Goal: Information Seeking & Learning: Learn about a topic

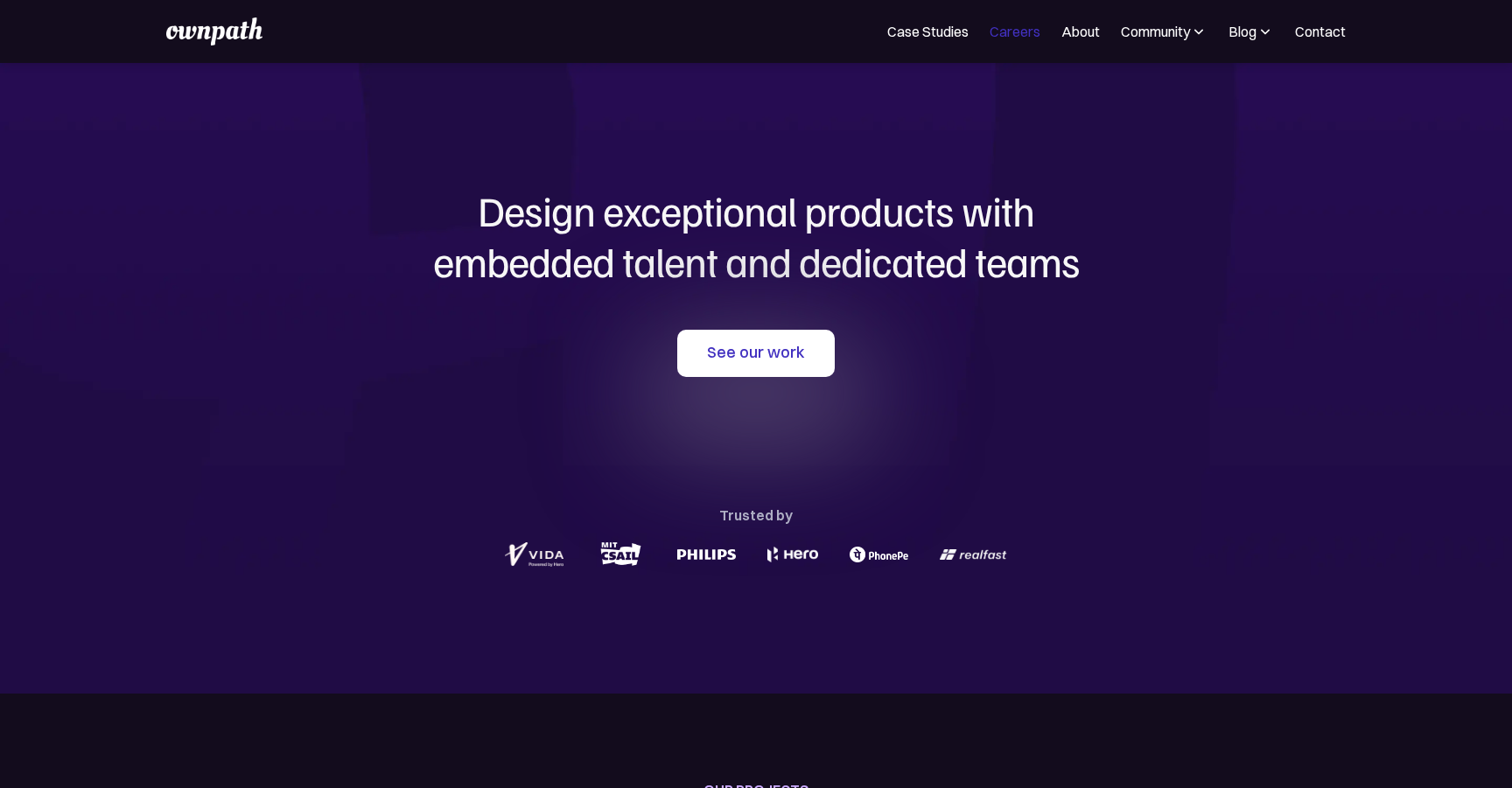
click at [1022, 41] on link "Careers" at bounding box center [1015, 32] width 50 height 21
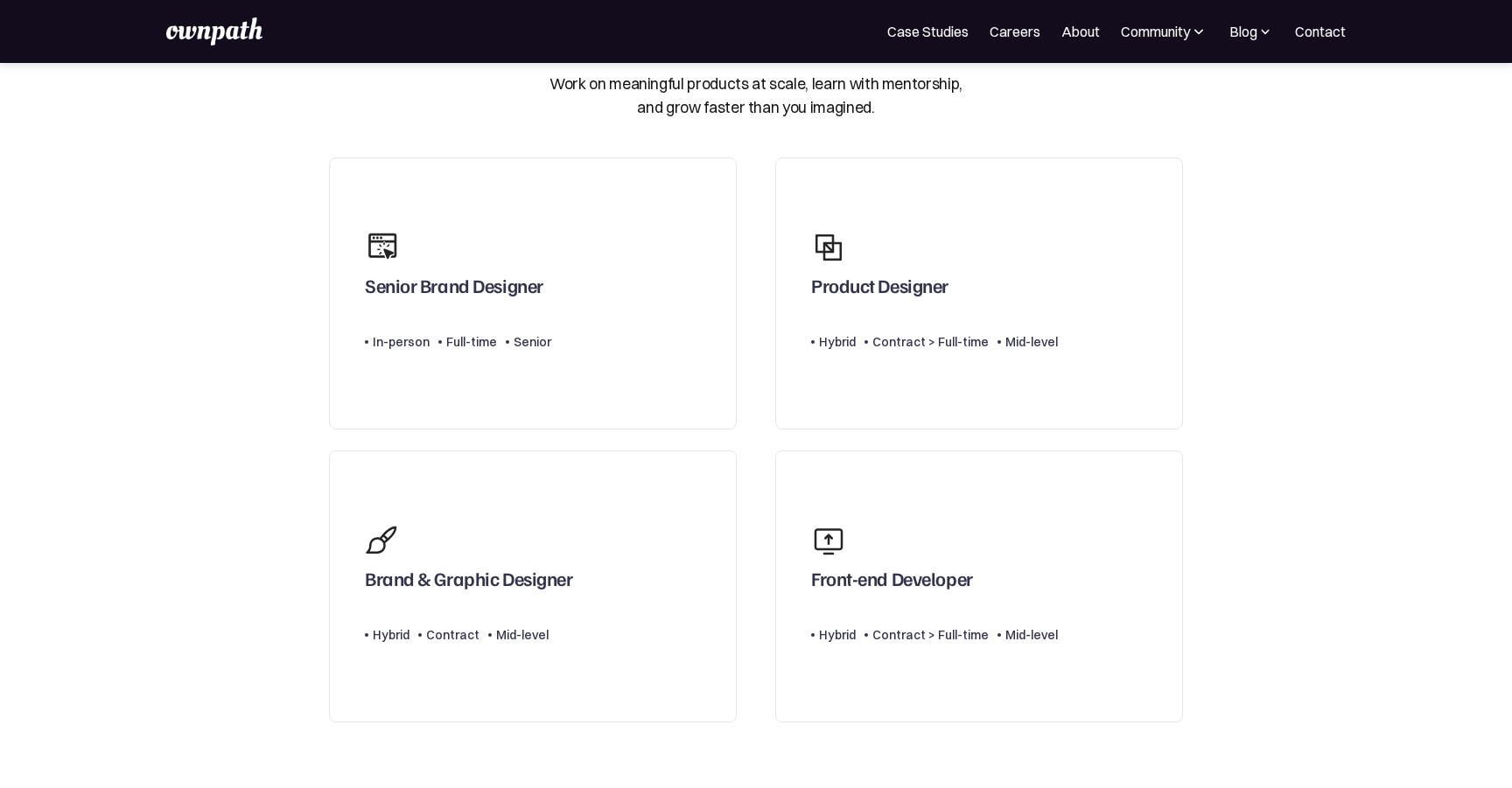
scroll to position [90, 0]
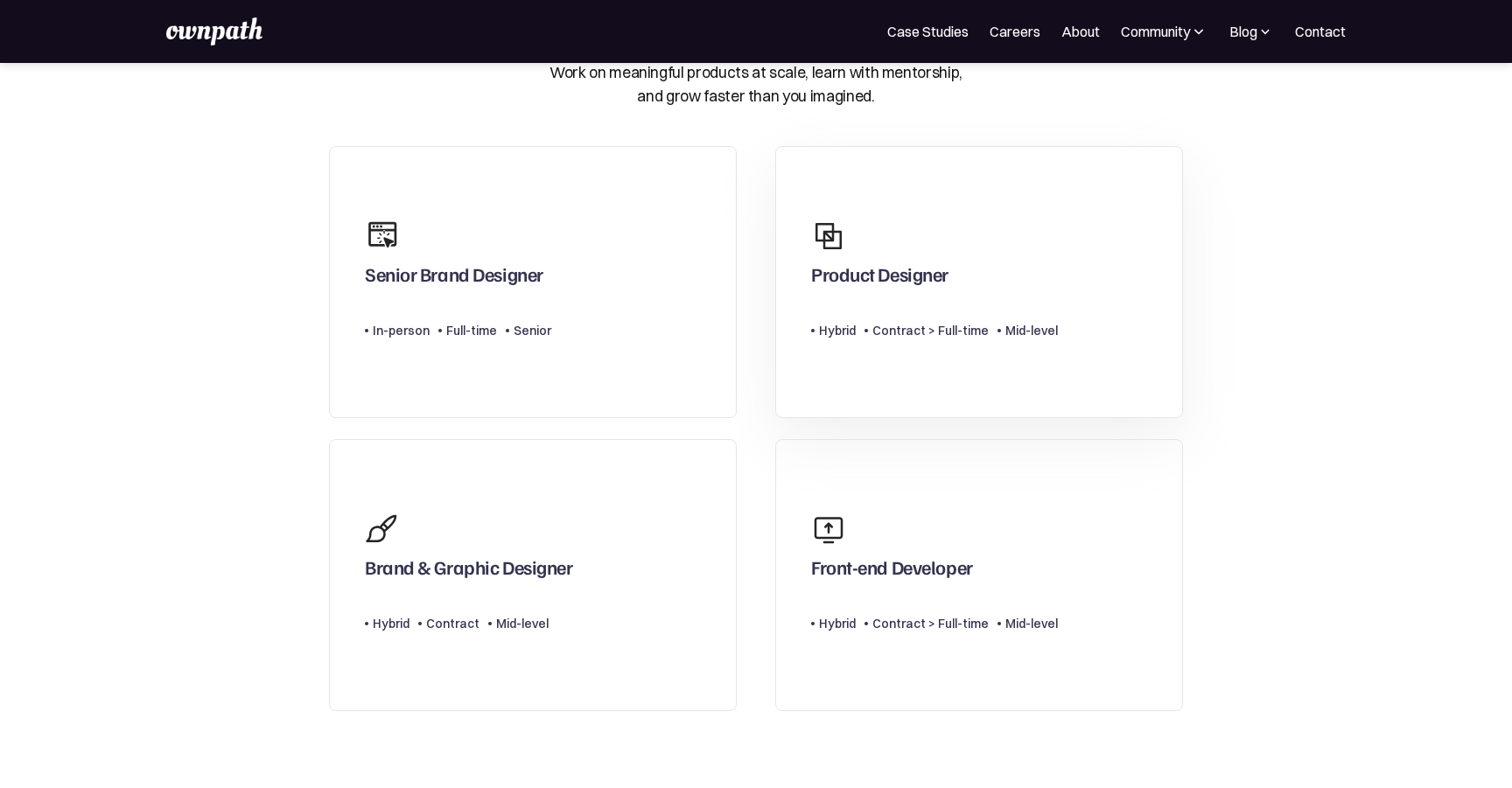
click at [813, 370] on link "Product Designer Type Level Hybrid Contract > Full-time Mid-level" at bounding box center [978, 283] width 408 height 272
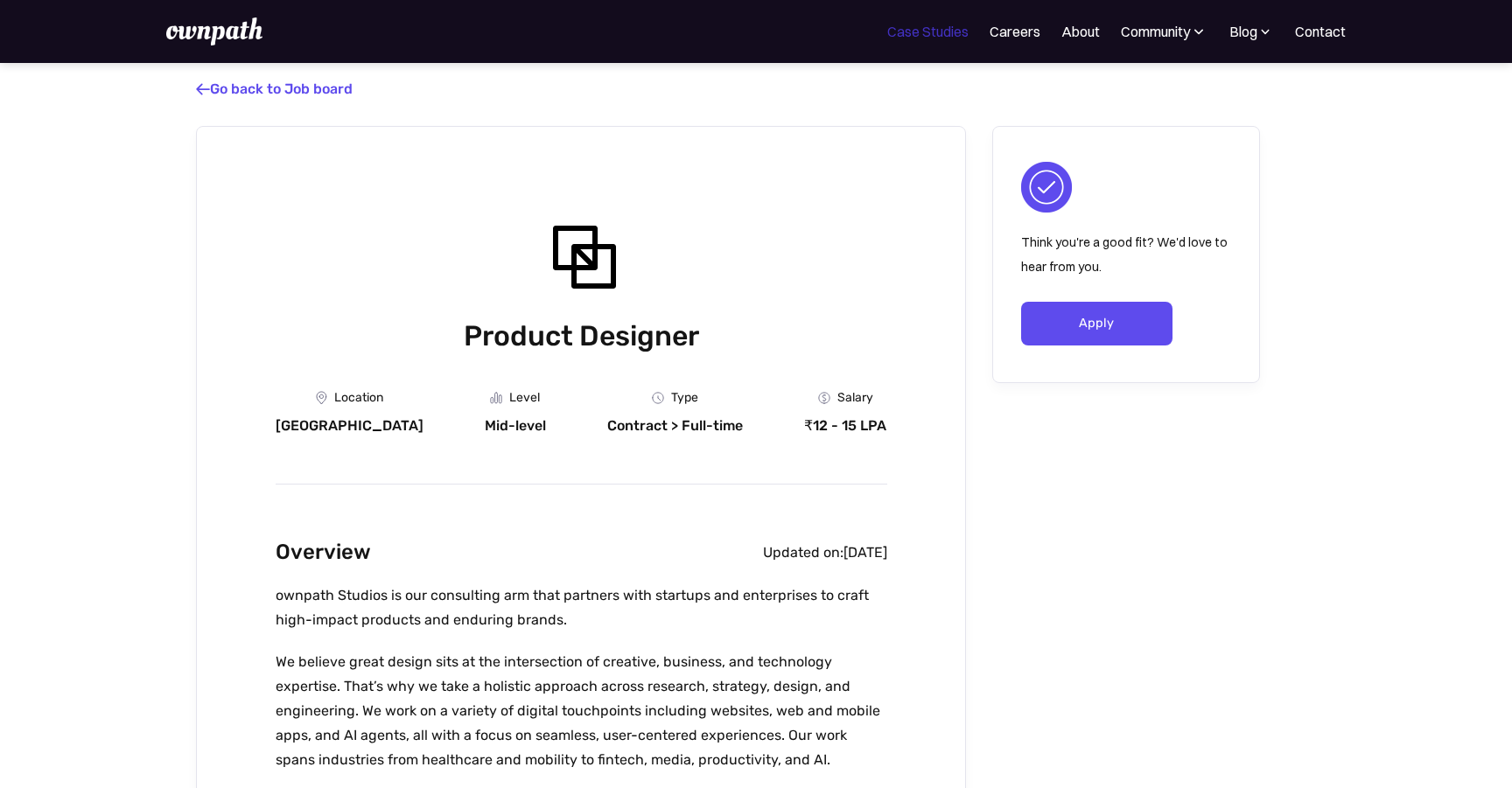
click at [912, 35] on link "Case Studies" at bounding box center [927, 32] width 81 height 21
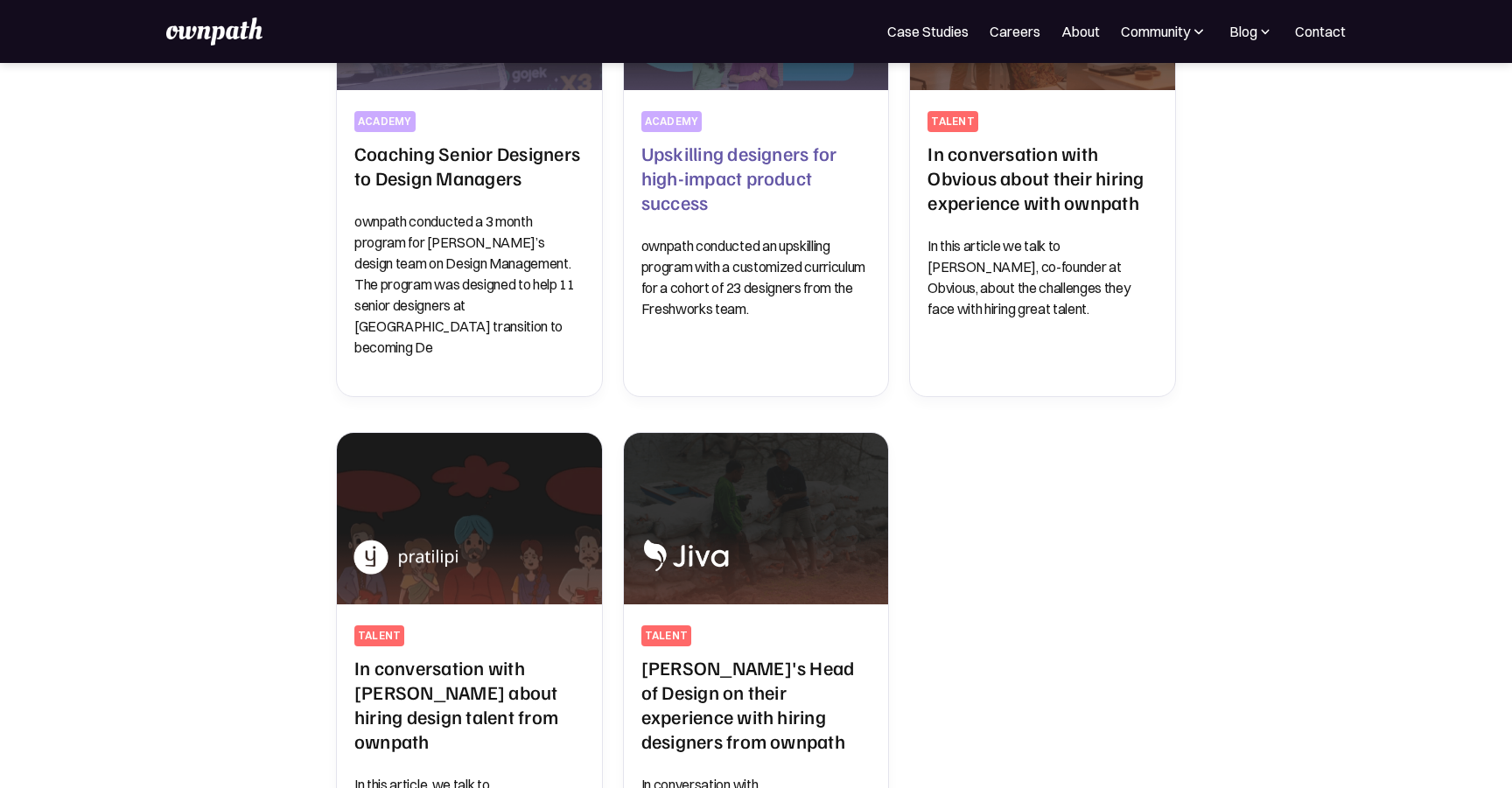
scroll to position [562, 0]
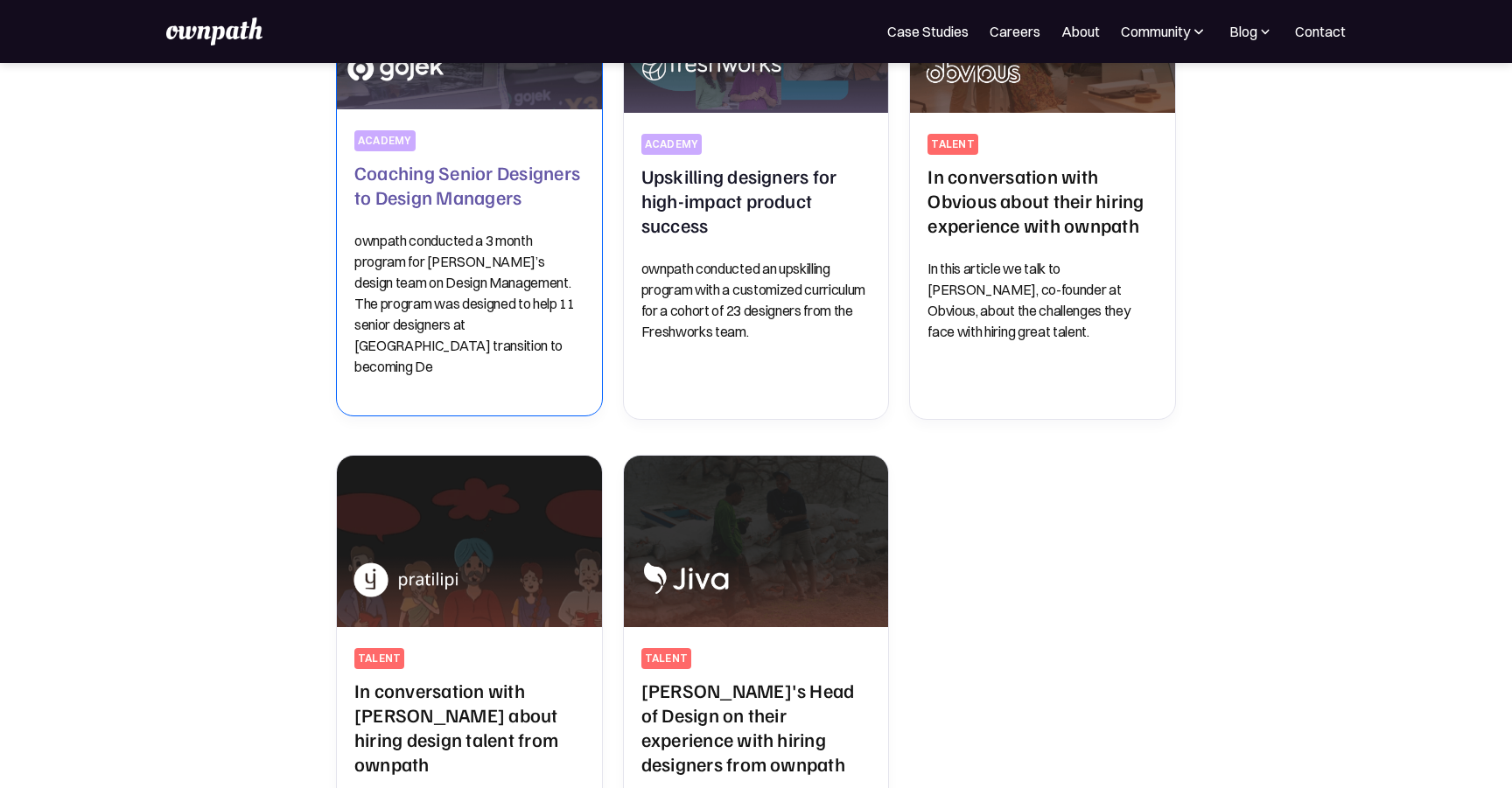
click at [534, 347] on p "ownpath conducted a 3 month program for [PERSON_NAME]’s design team on Design M…" at bounding box center [469, 304] width 230 height 147
